Goal: Task Accomplishment & Management: Use online tool/utility

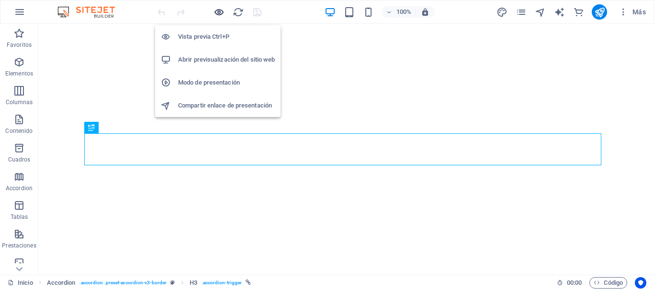
click at [221, 12] on icon "button" at bounding box center [218, 12] width 11 height 11
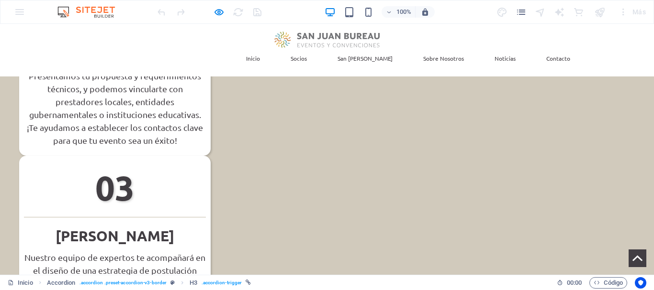
scroll to position [223, 0]
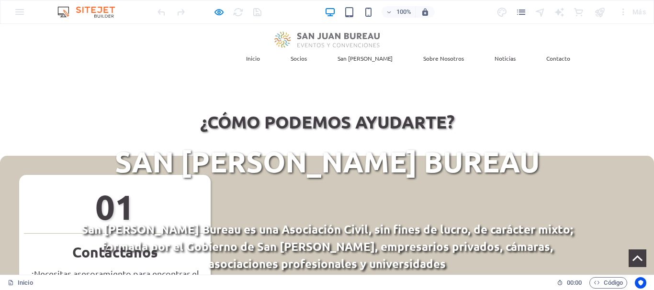
click at [314, 48] on link "Socios" at bounding box center [299, 58] width 32 height 21
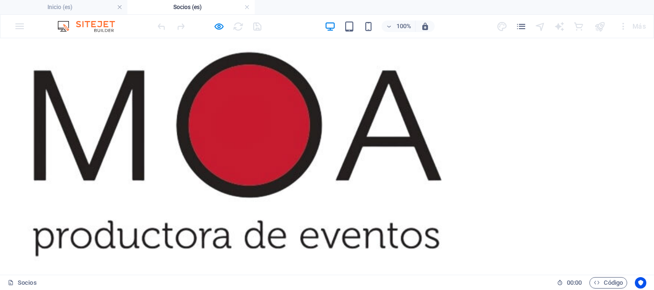
scroll to position [2993, 0]
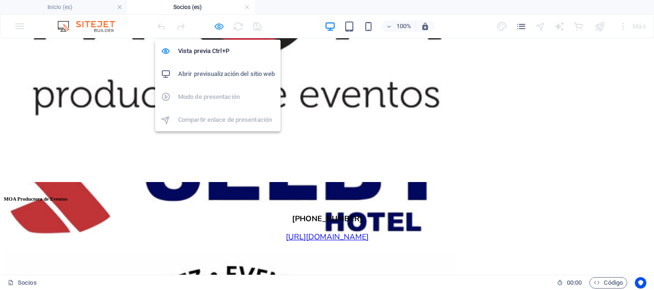
click at [217, 23] on icon "button" at bounding box center [218, 26] width 11 height 11
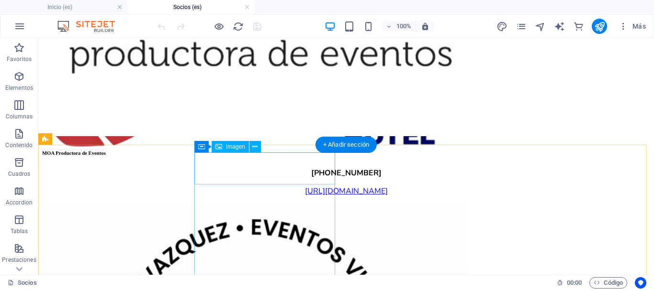
select select "%"
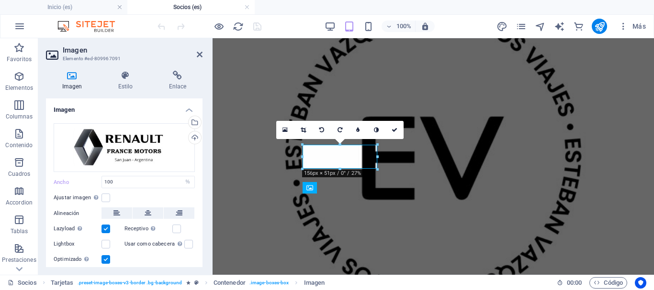
scroll to position [2321, 0]
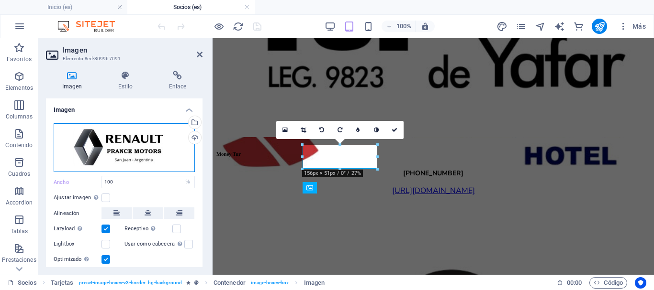
click at [127, 145] on div "Arrastra archivos aquí, haz clic para escoger archivos o selecciona archivos de…" at bounding box center [124, 147] width 141 height 49
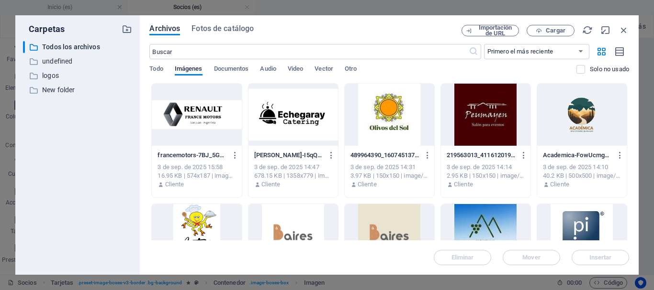
scroll to position [12455, 0]
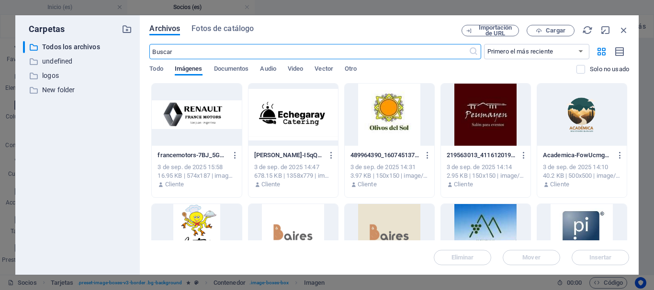
click at [201, 111] on div at bounding box center [196, 115] width 89 height 62
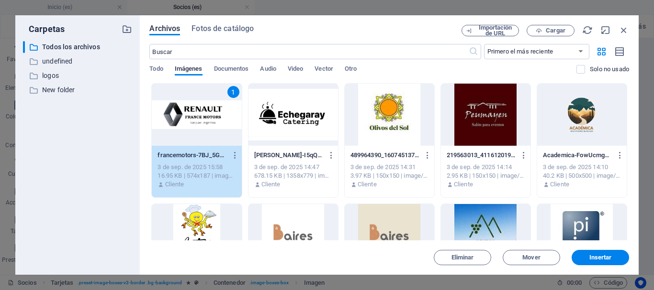
click at [201, 111] on div "1" at bounding box center [196, 115] width 89 height 62
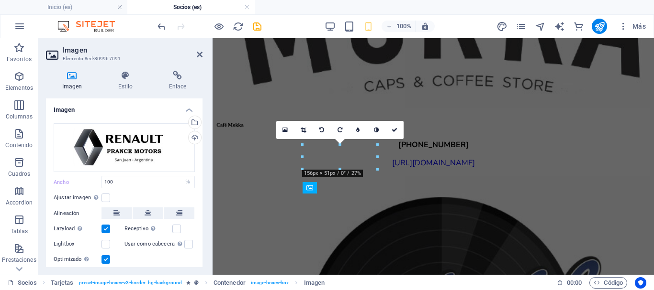
scroll to position [2321, 0]
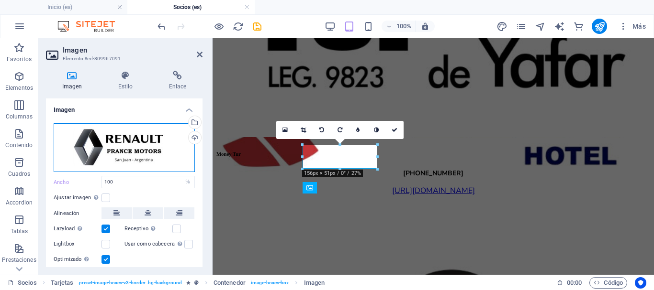
click at [137, 147] on div "Arrastra archivos aquí, haz clic para escoger archivos o selecciona archivos de…" at bounding box center [124, 147] width 141 height 49
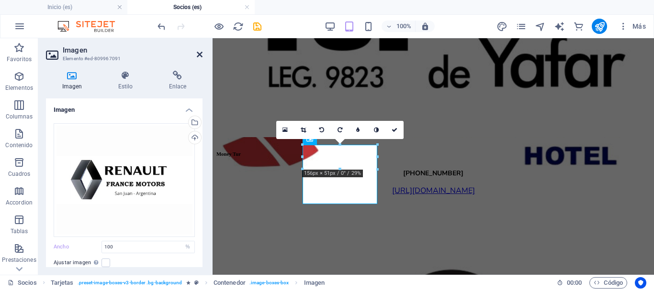
click at [202, 54] on icon at bounding box center [200, 55] width 6 height 8
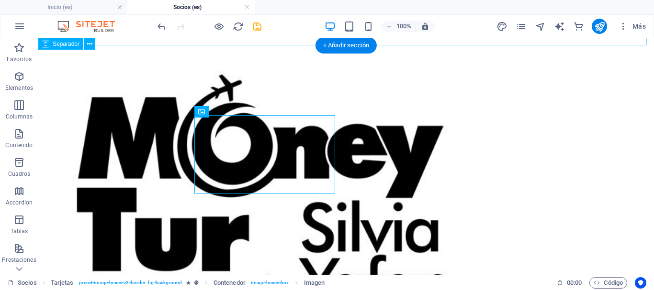
scroll to position [2962, 0]
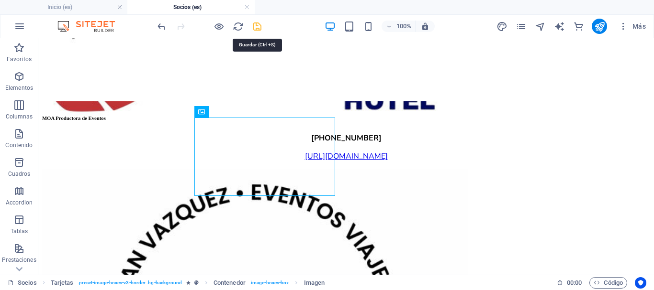
click at [258, 27] on icon "save" at bounding box center [257, 26] width 11 height 11
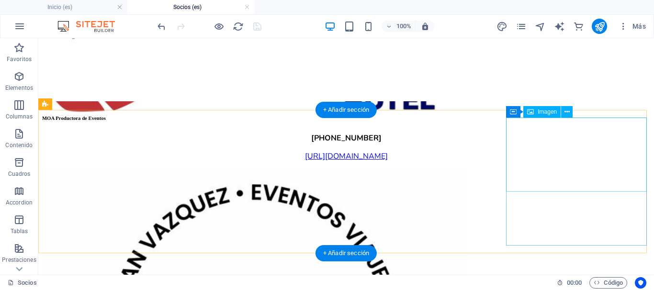
select select "%"
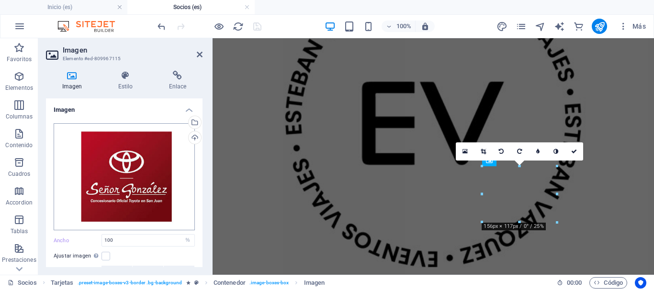
scroll to position [2349, 0]
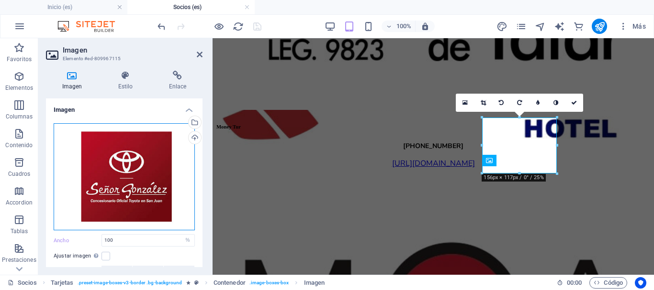
click at [119, 155] on div "Arrastra archivos aquí, haz clic para escoger archivos o selecciona archivos de…" at bounding box center [124, 176] width 141 height 107
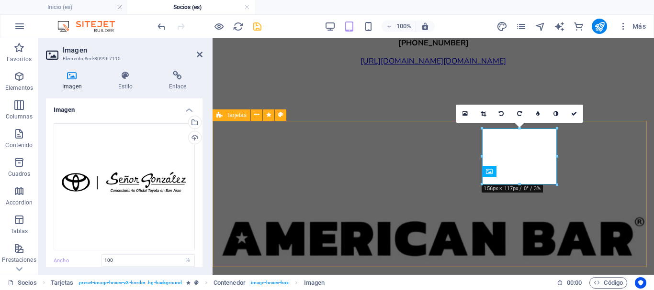
scroll to position [2337, 0]
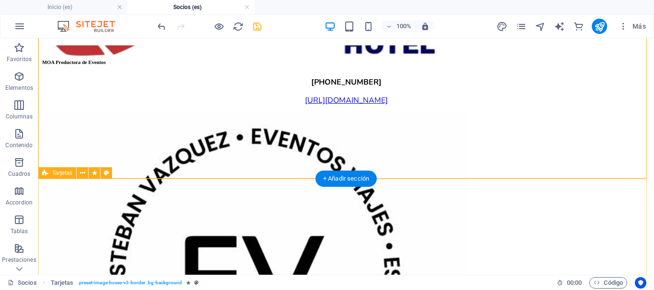
scroll to position [3095, 0]
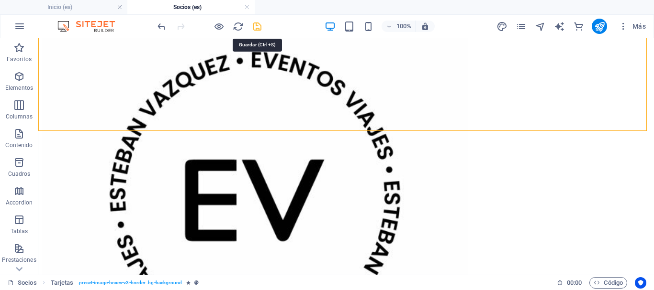
click at [257, 25] on icon "save" at bounding box center [257, 26] width 11 height 11
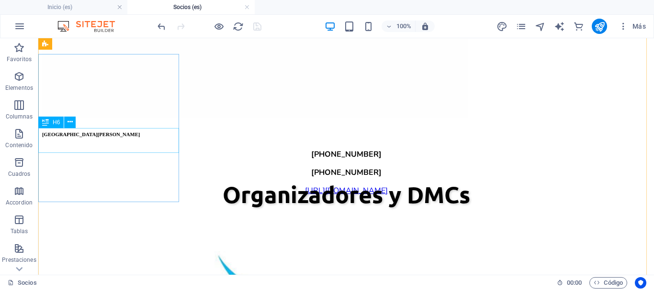
scroll to position [1803, 0]
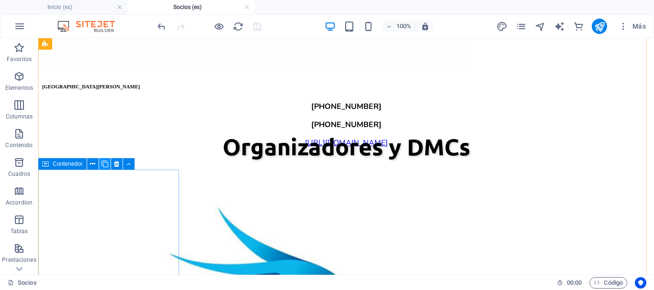
click at [106, 162] on icon at bounding box center [104, 164] width 7 height 10
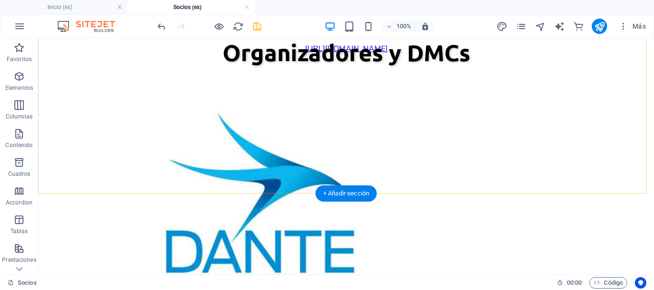
scroll to position [1899, 0]
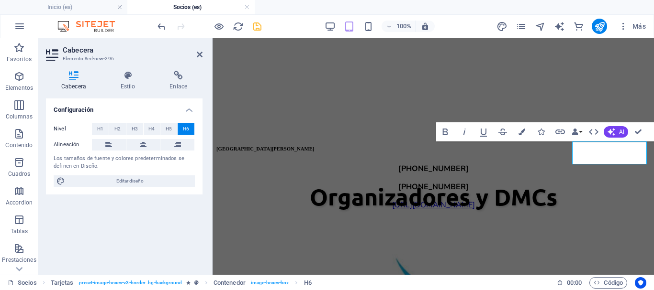
scroll to position [0, 2]
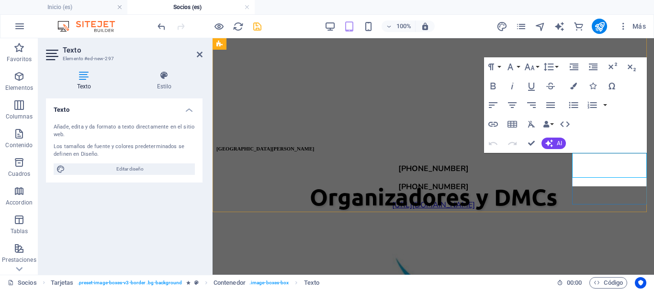
scroll to position [1533, 0]
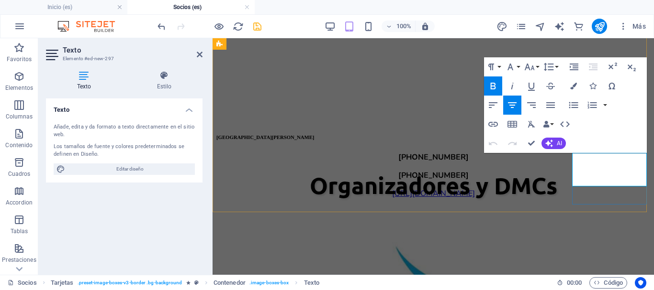
drag, startPoint x: 638, startPoint y: 158, endPoint x: 586, endPoint y: 157, distance: 52.1
drag, startPoint x: 630, startPoint y: 175, endPoint x: 582, endPoint y: 168, distance: 48.7
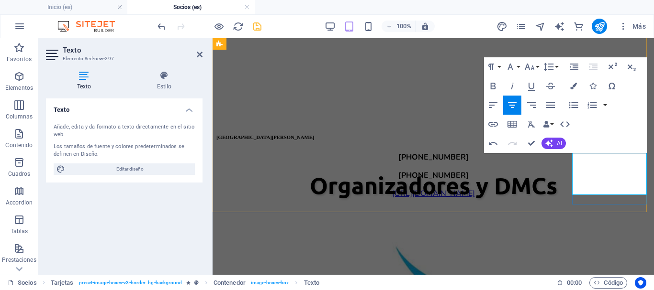
scroll to position [116, 1]
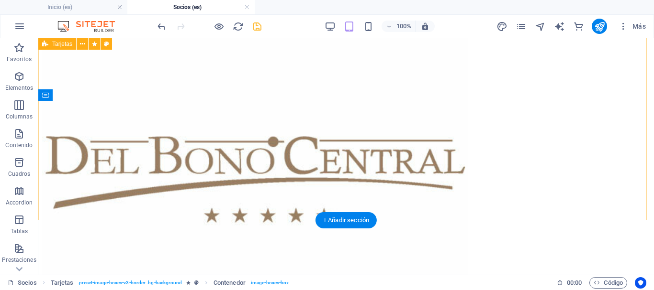
scroll to position [1872, 0]
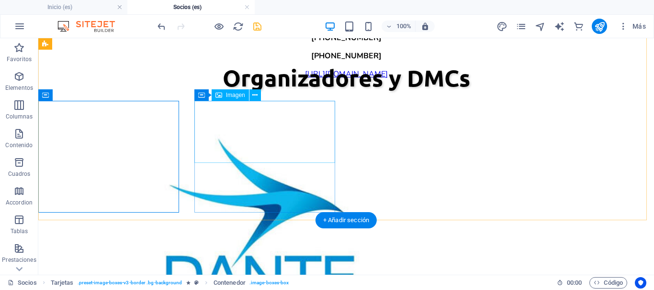
select select "%"
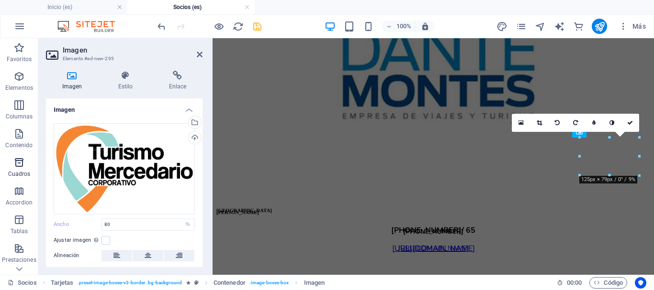
scroll to position [1488, 0]
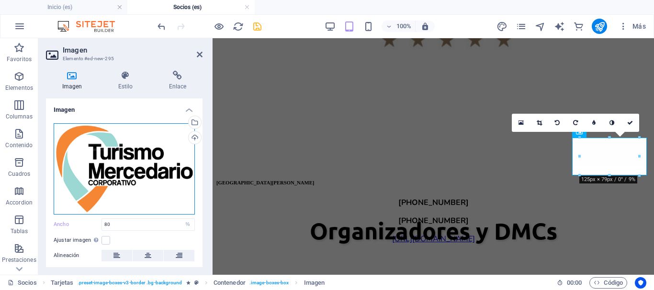
click at [93, 172] on div "Arrastra archivos aquí, haz clic para escoger archivos o selecciona archivos de…" at bounding box center [124, 168] width 141 height 91
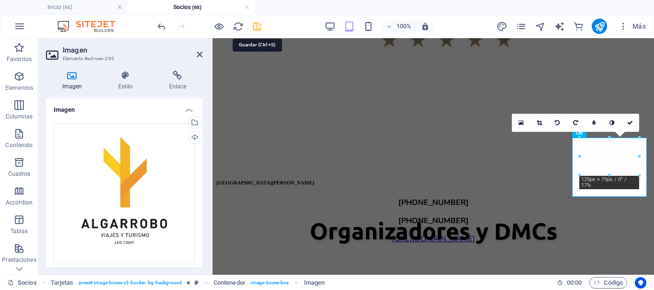
click at [258, 27] on icon "save" at bounding box center [257, 26] width 11 height 11
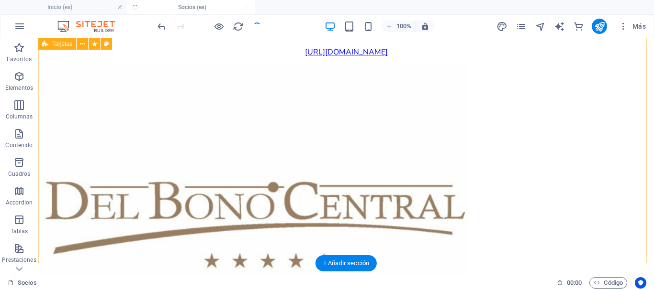
scroll to position [1865, 0]
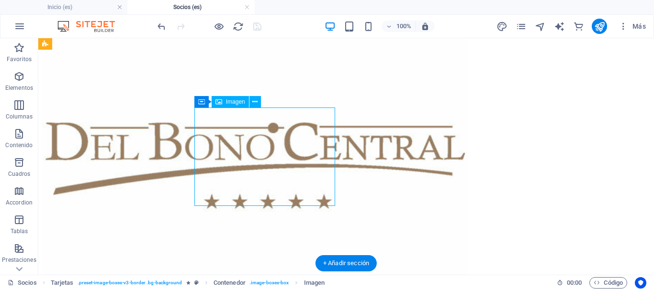
select select "%"
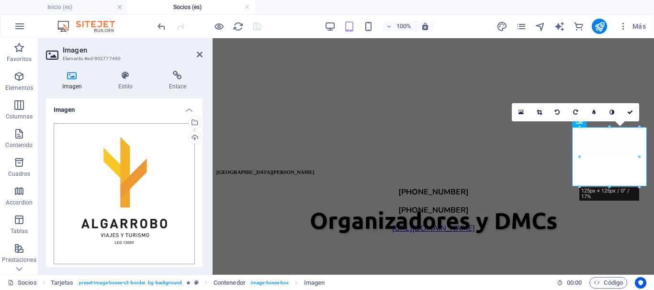
scroll to position [48, 0]
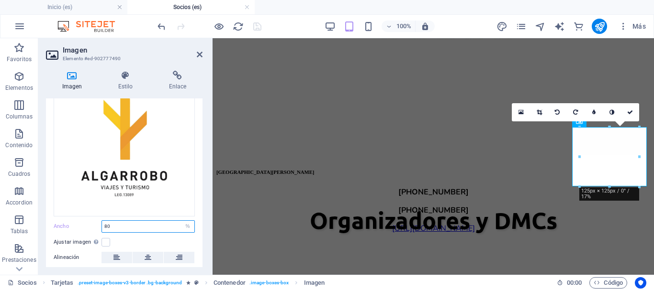
click at [117, 225] on input "80" at bounding box center [148, 226] width 92 height 11
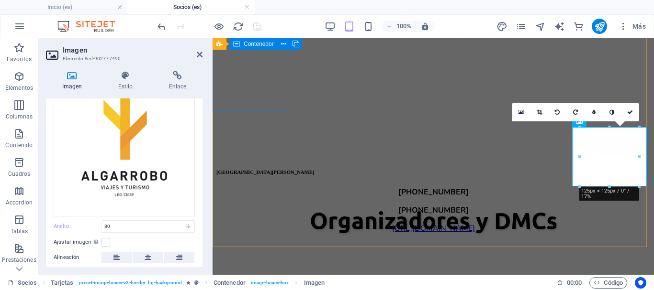
click at [201, 49] on h2 "Imagen" at bounding box center [133, 50] width 140 height 9
click at [200, 52] on icon at bounding box center [200, 55] width 6 height 8
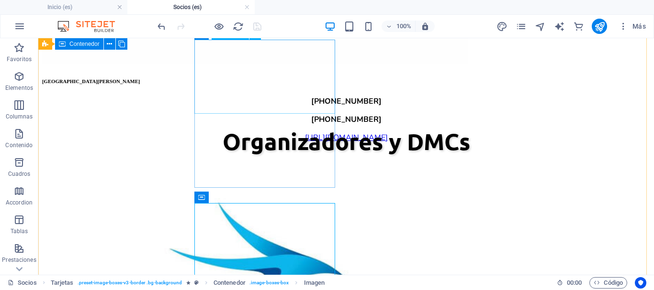
scroll to position [1770, 0]
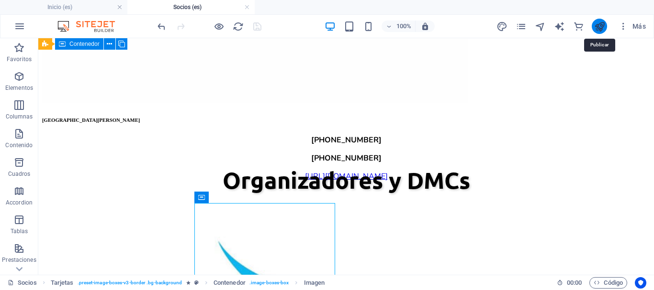
click at [598, 23] on icon "publish" at bounding box center [599, 26] width 11 height 11
